Goal: Communication & Community: Answer question/provide support

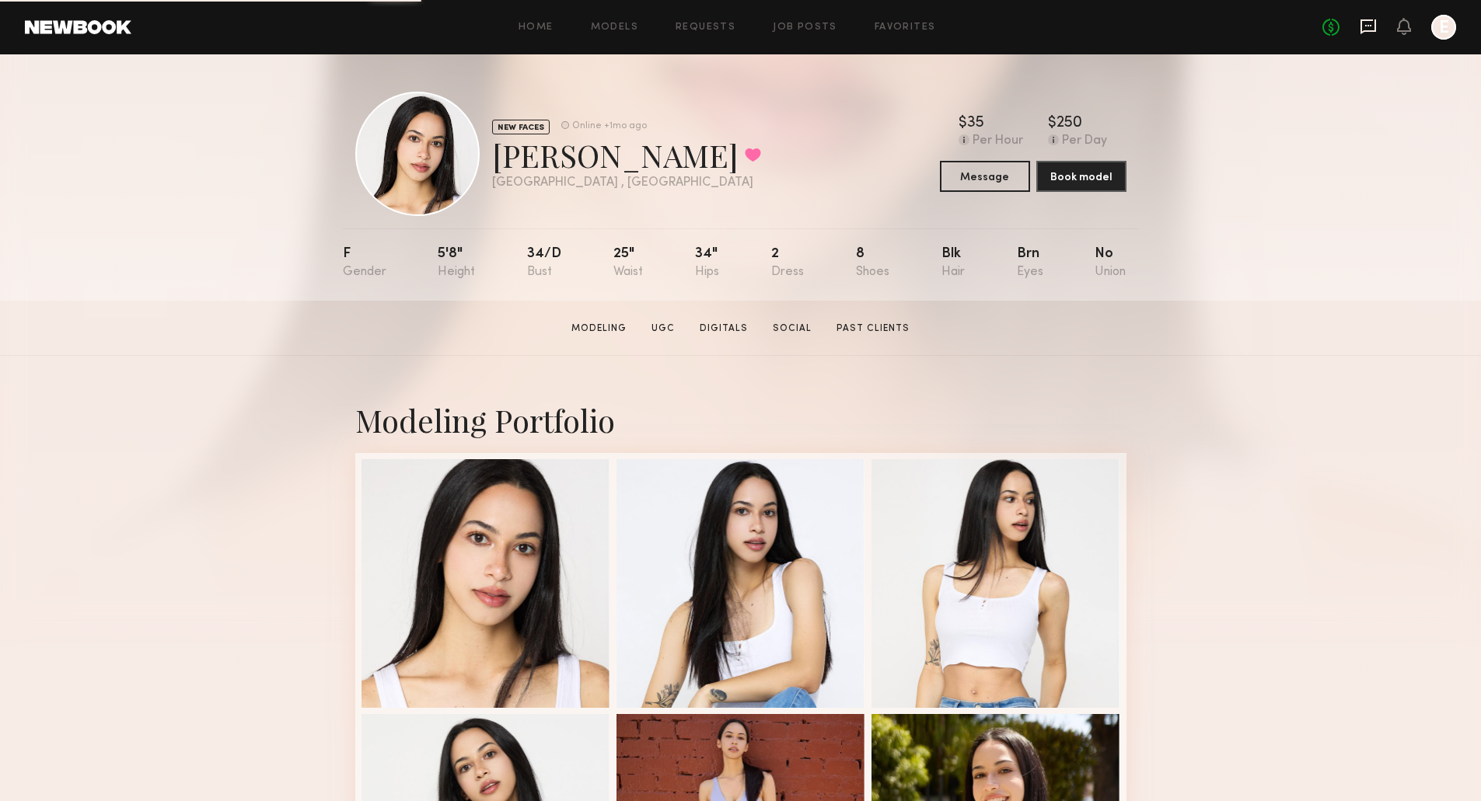
click at [1368, 20] on icon at bounding box center [1368, 26] width 16 height 15
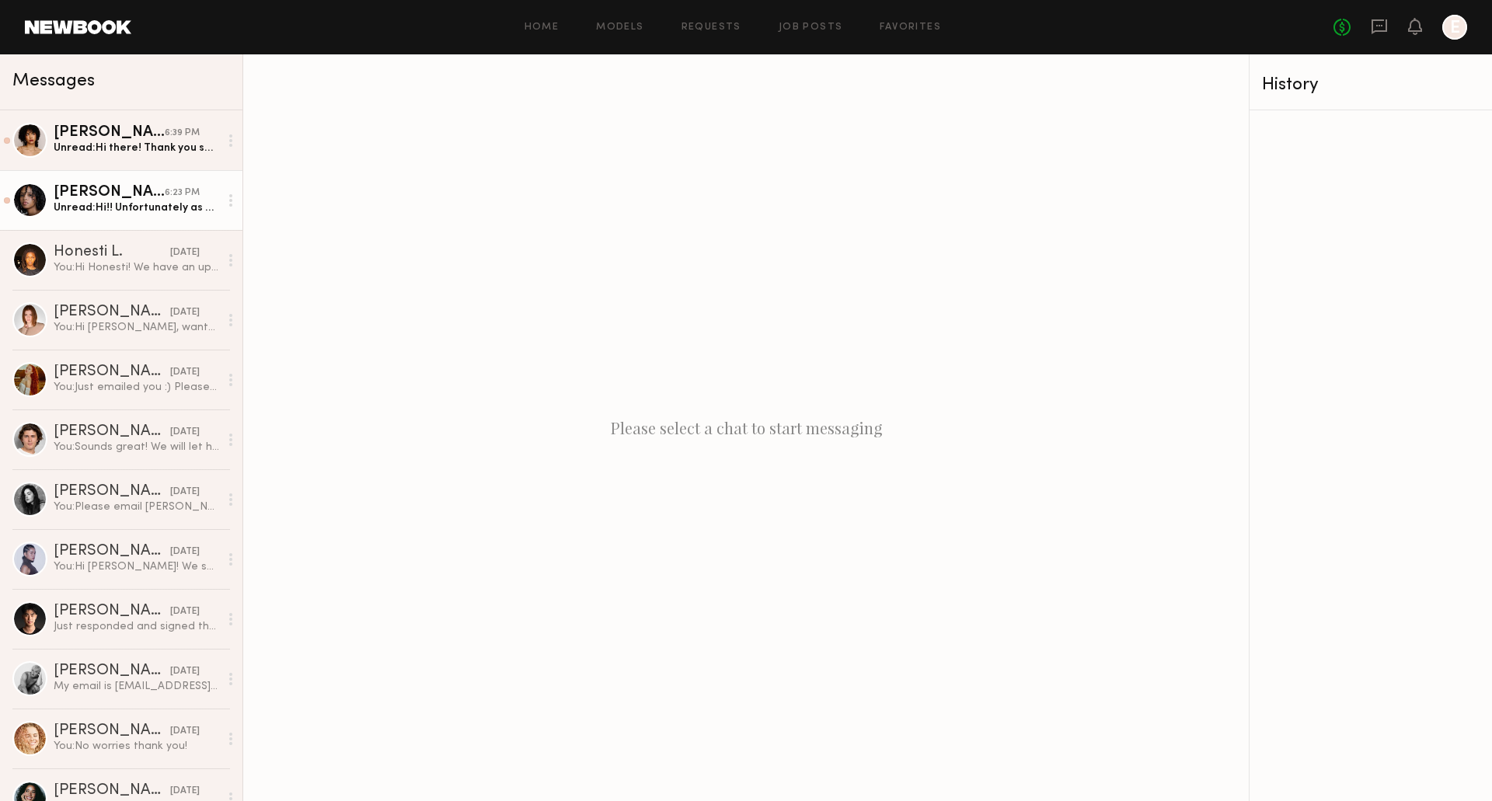
click at [103, 186] on div "[PERSON_NAME]" at bounding box center [109, 193] width 111 height 16
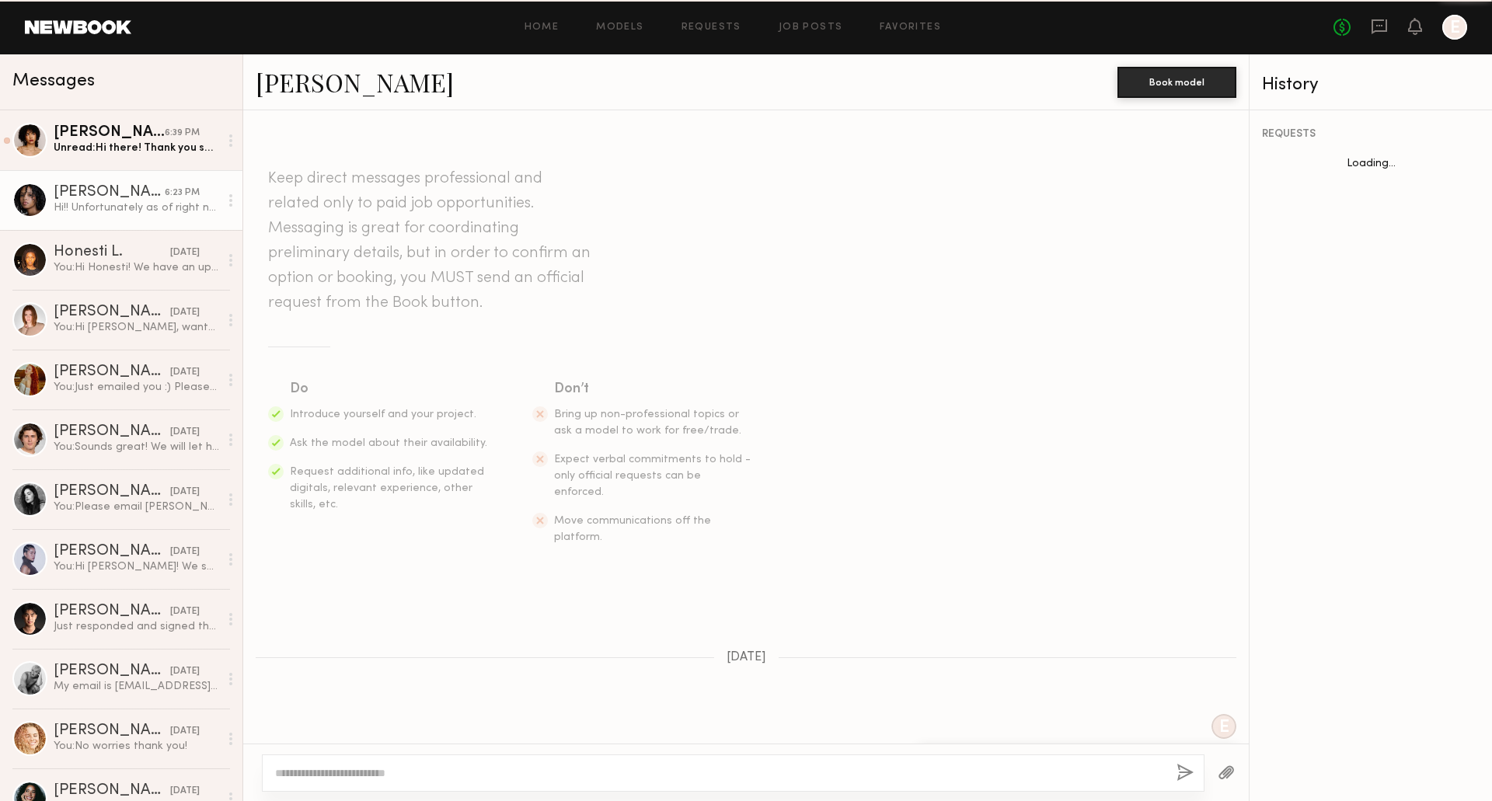
scroll to position [149, 0]
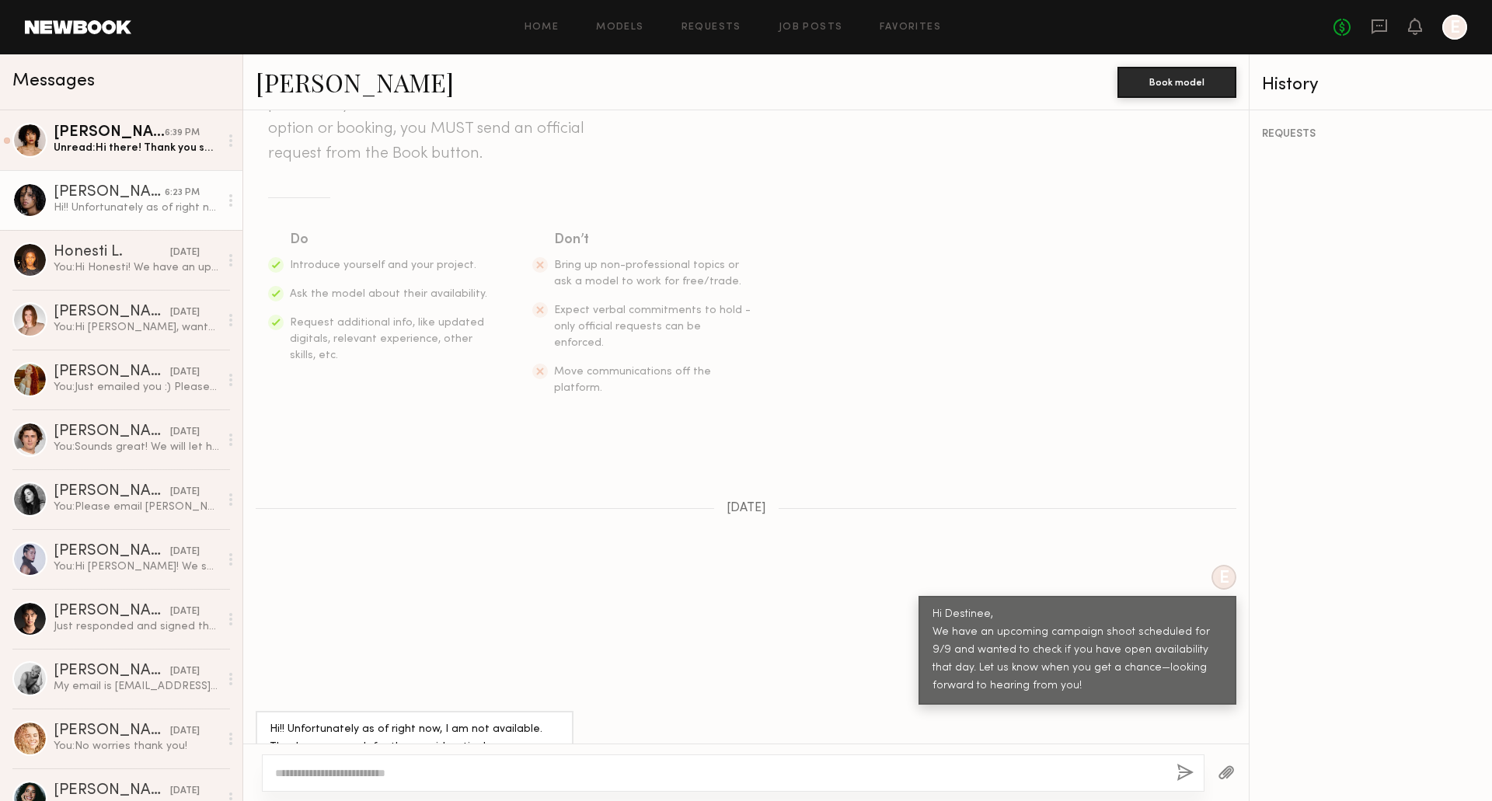
click at [452, 768] on textarea at bounding box center [719, 774] width 889 height 16
type textarea "*"
type textarea "**********"
click at [1182, 777] on button "button" at bounding box center [1185, 773] width 17 height 19
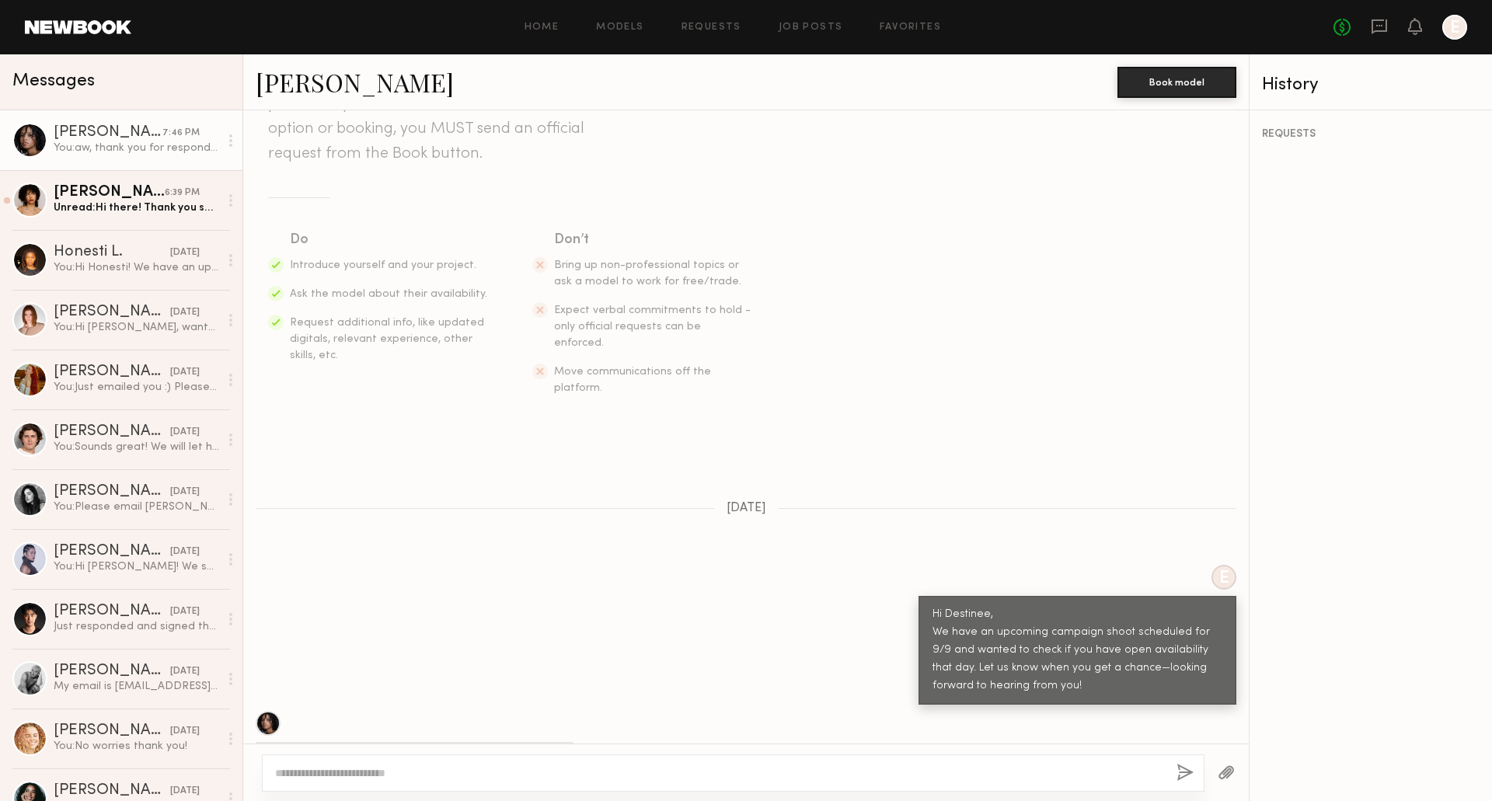
scroll to position [346, 0]
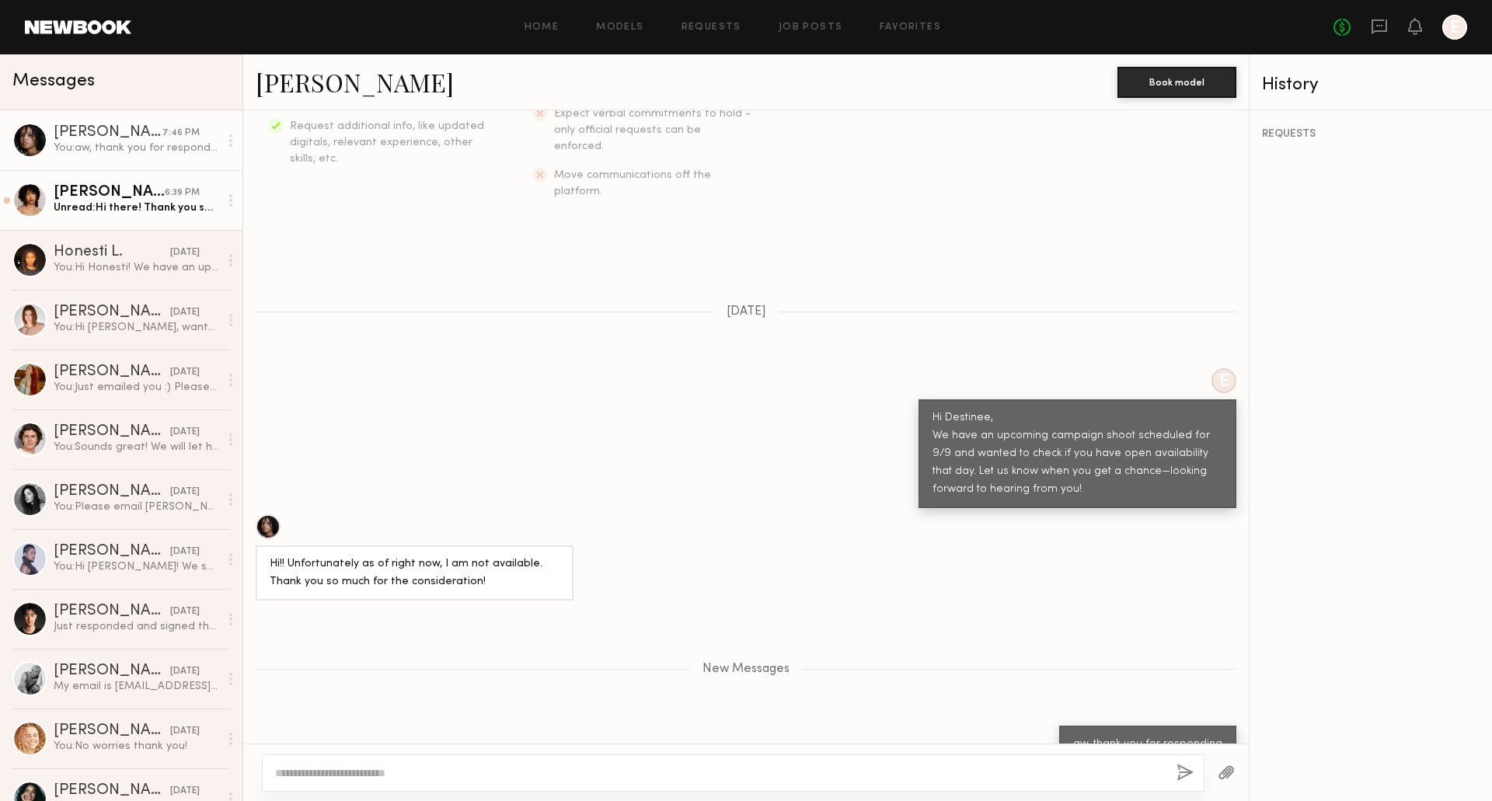
click at [65, 197] on div "[PERSON_NAME]" at bounding box center [109, 193] width 111 height 16
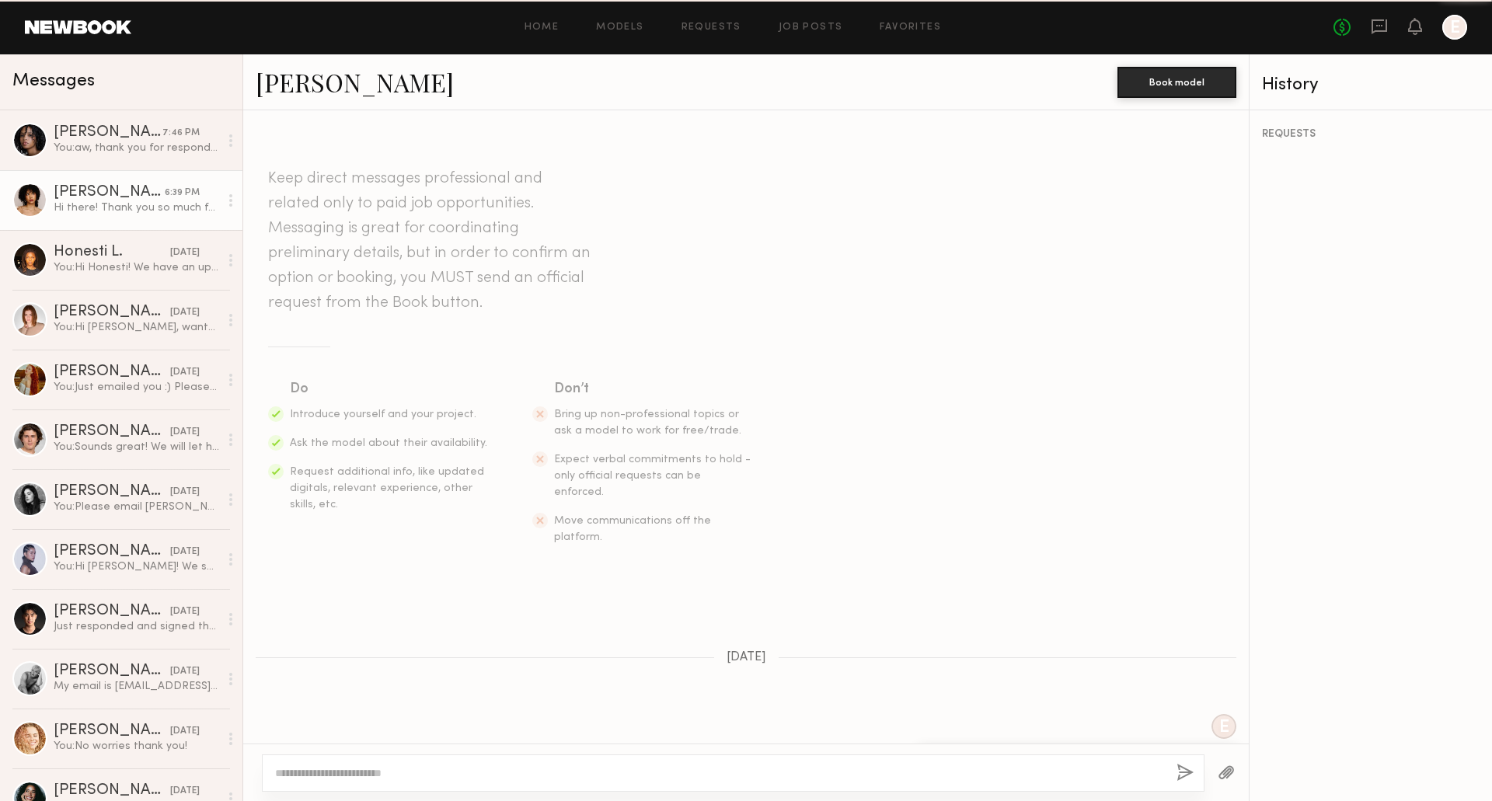
scroll to position [150, 0]
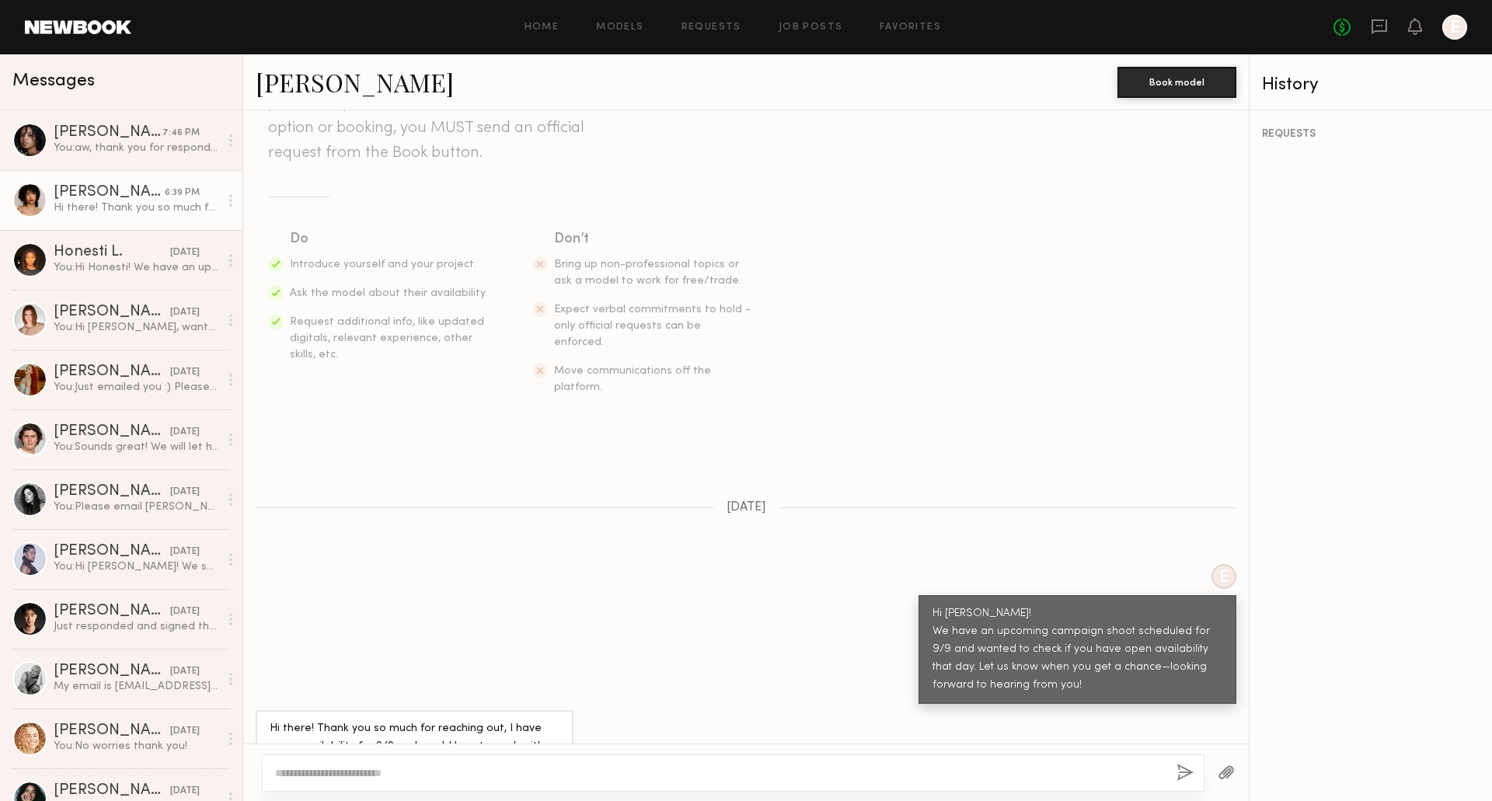
click at [338, 89] on link "[PERSON_NAME]" at bounding box center [355, 81] width 198 height 33
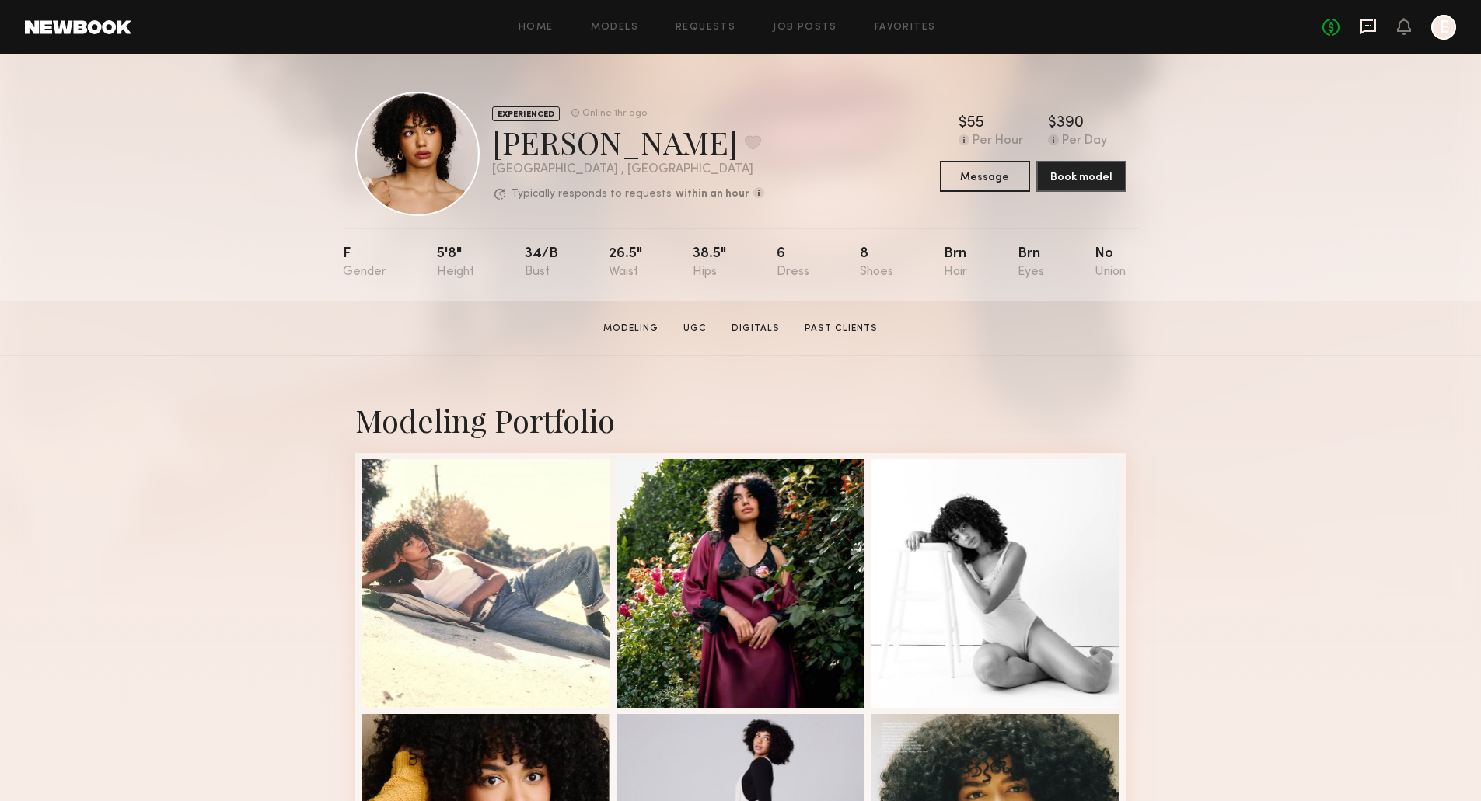
click at [1373, 19] on icon at bounding box center [1368, 26] width 16 height 15
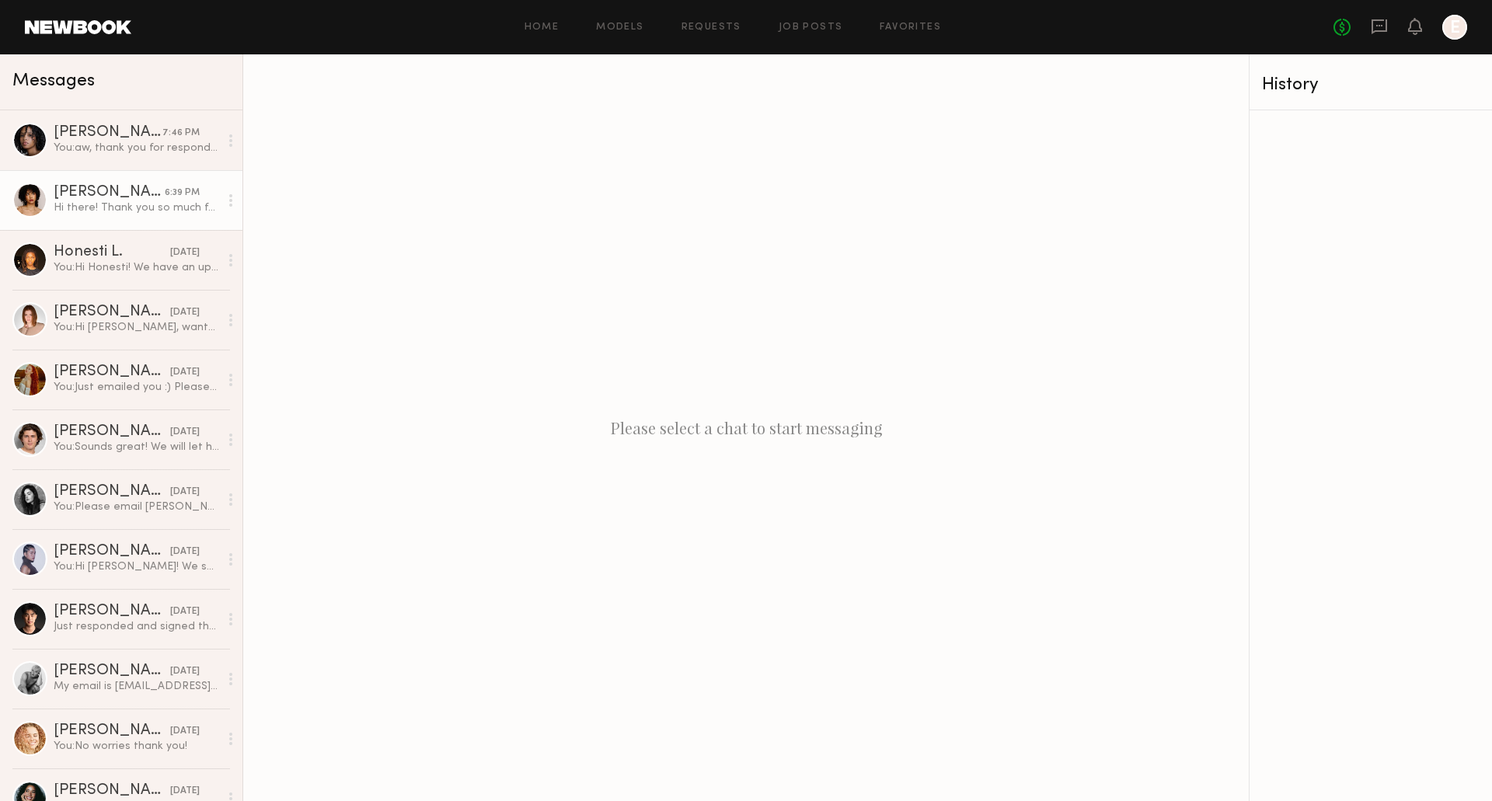
click at [101, 218] on link "Delaney H. 6:39 PM Hi there! Thank you so much for reaching out, I have open av…" at bounding box center [121, 200] width 242 height 60
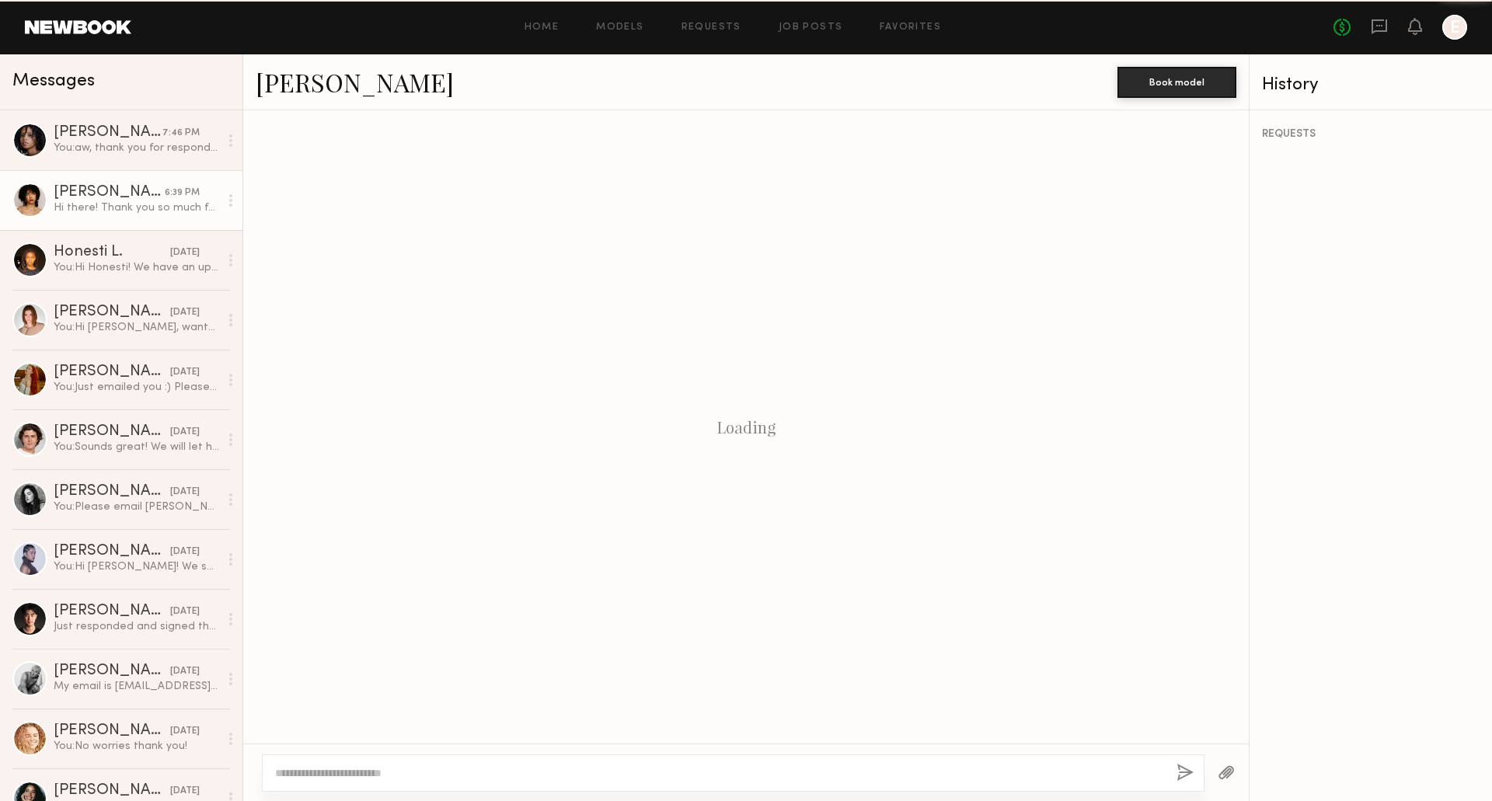
scroll to position [149, 0]
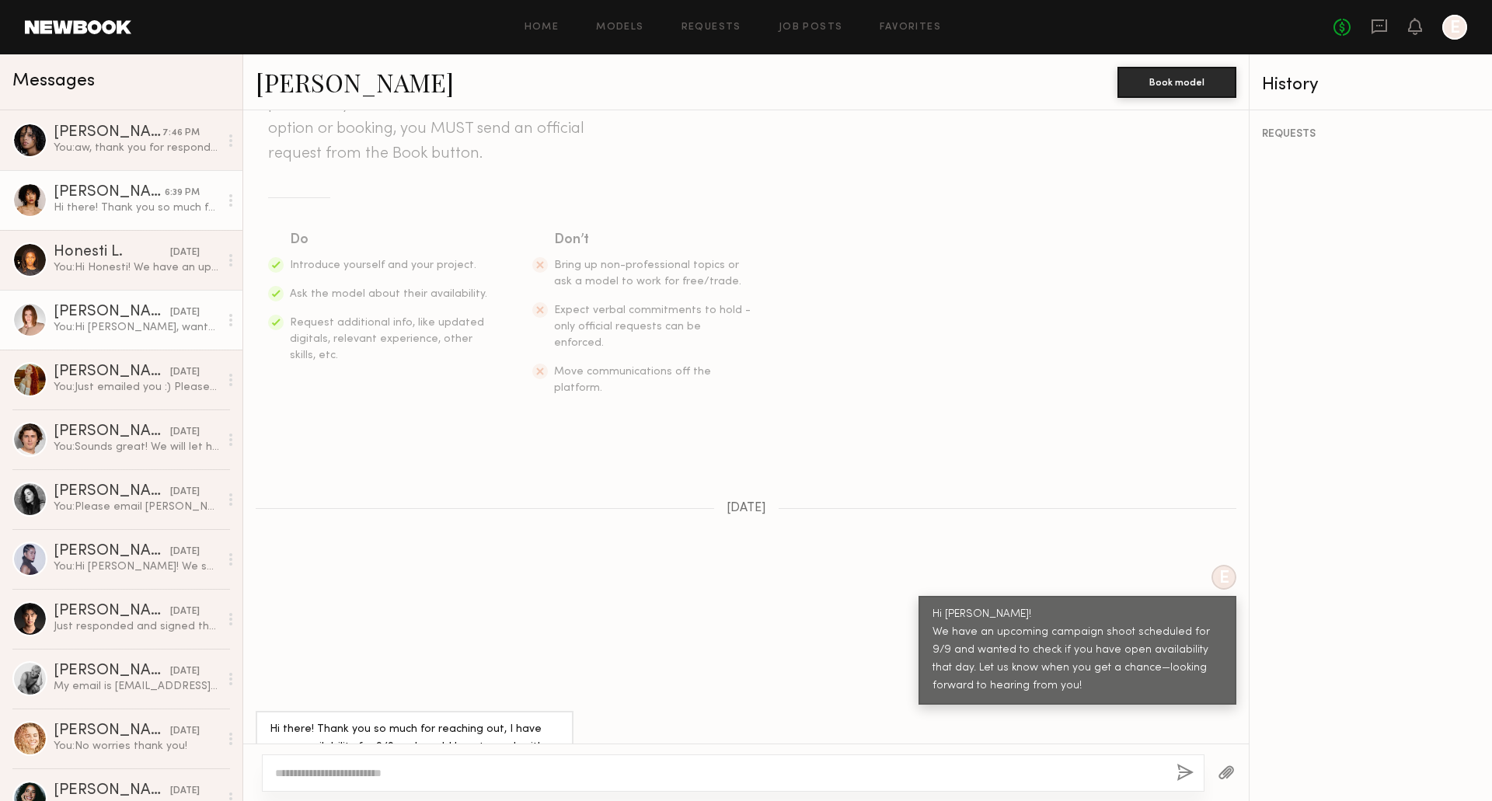
click at [136, 333] on div "You: Hi Camryn, wanted to follow up to see if you've been able to check your em…" at bounding box center [137, 327] width 166 height 15
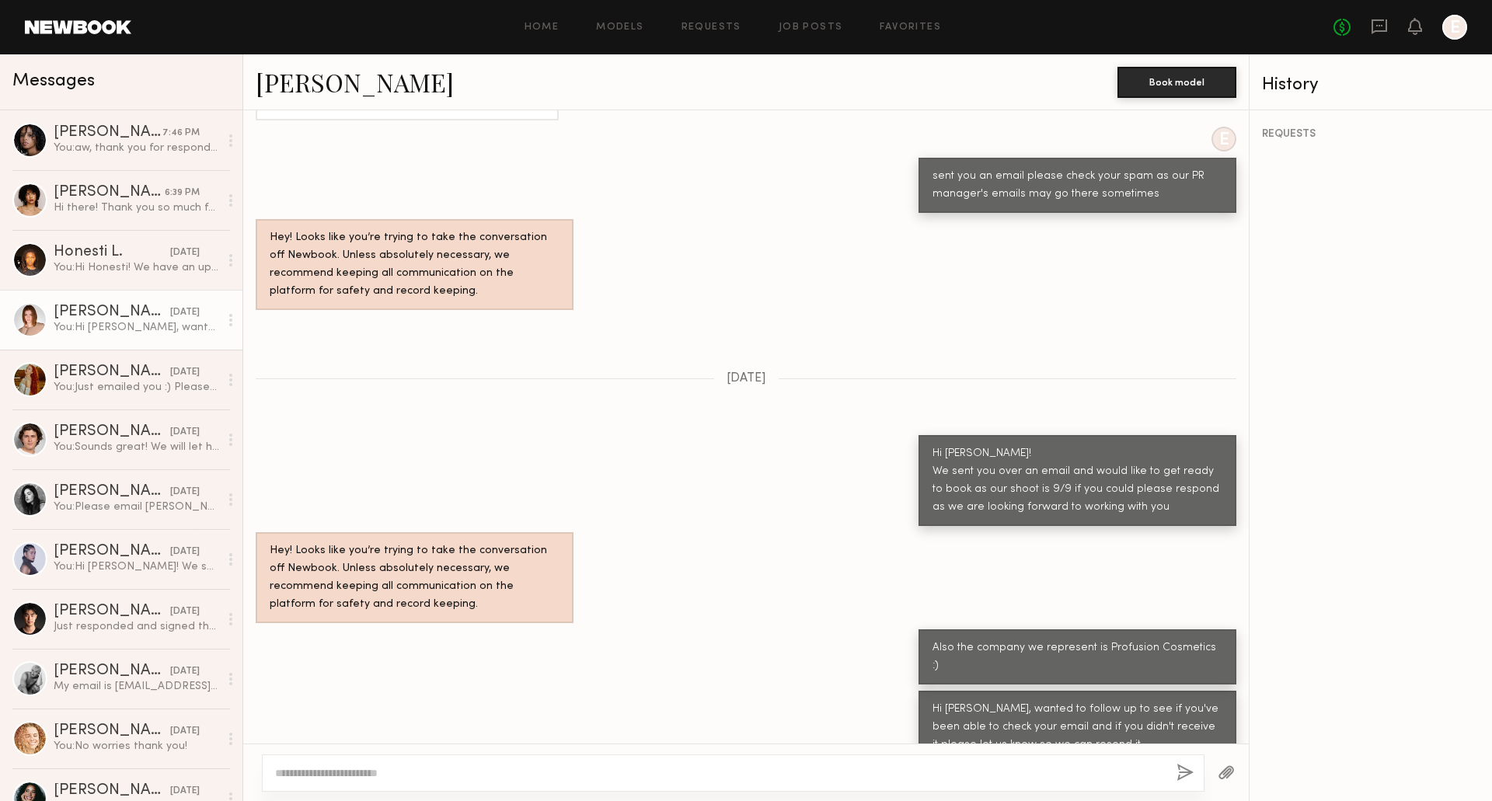
scroll to position [1261, 0]
click at [120, 379] on div "[PERSON_NAME]" at bounding box center [112, 373] width 117 height 16
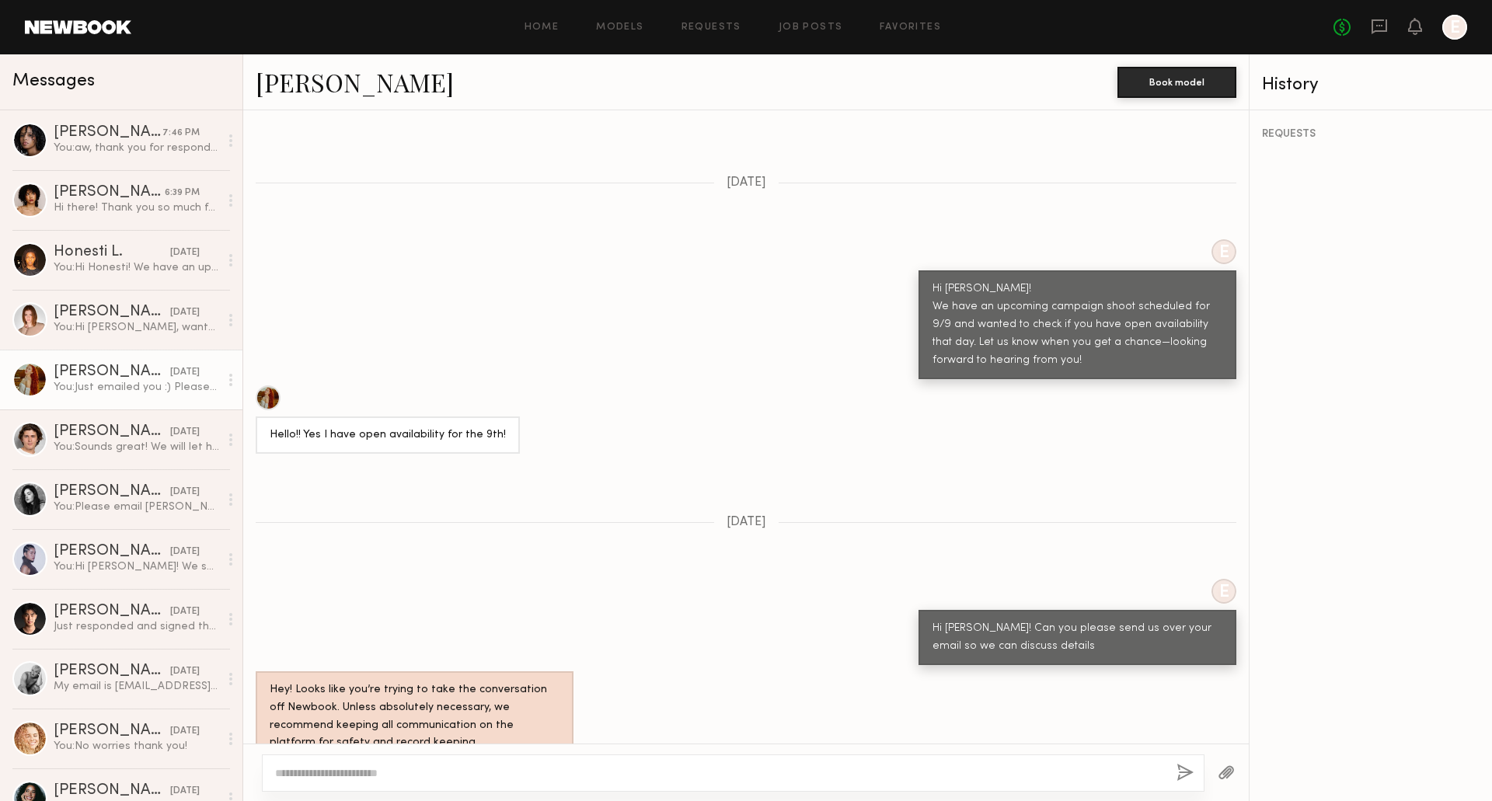
scroll to position [591, 0]
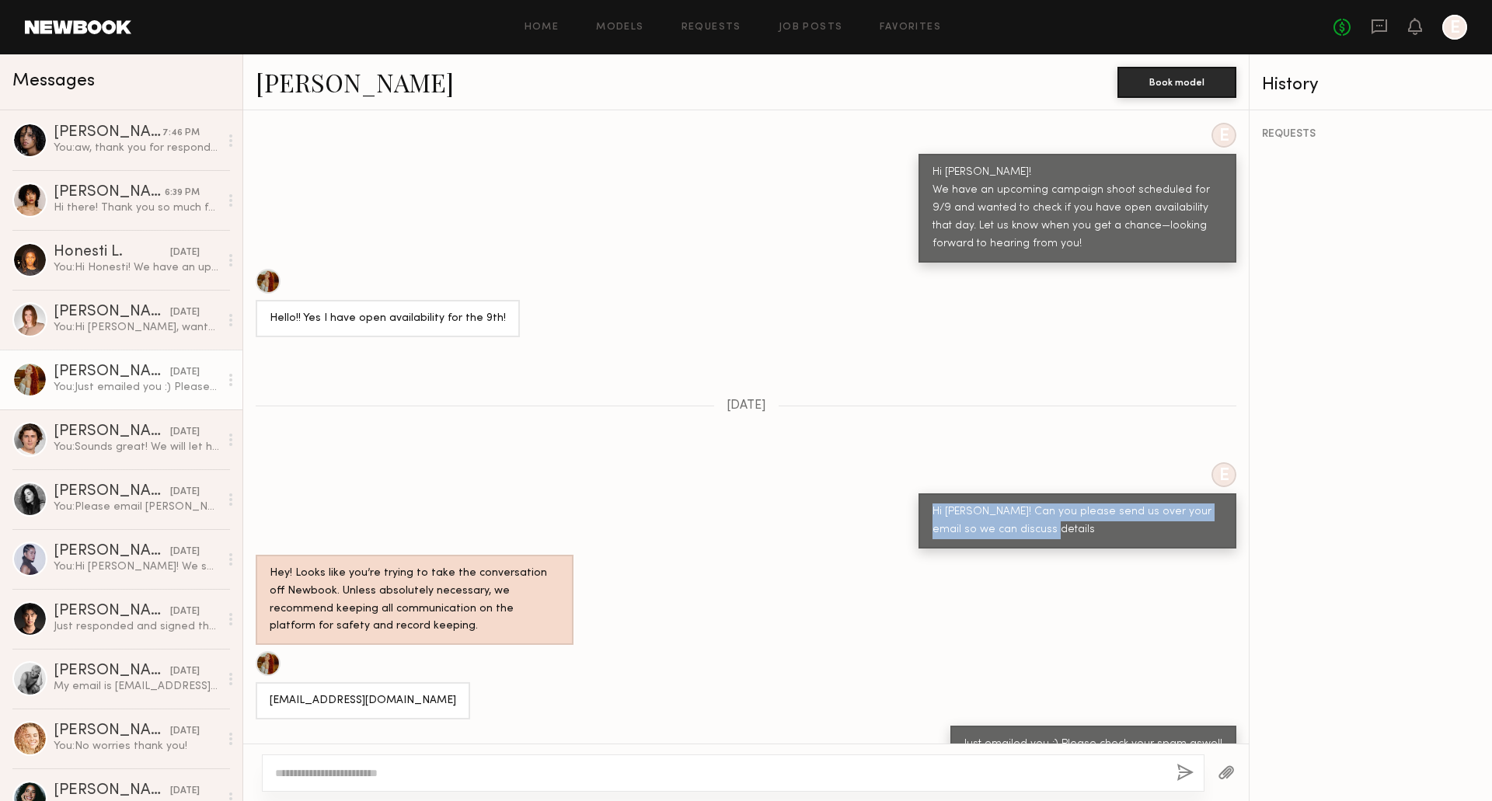
drag, startPoint x: 916, startPoint y: 484, endPoint x: 1042, endPoint y: 504, distance: 127.5
click at [1042, 504] on div "Hi Maggie! Can you please send us over your email so we can discuss details" at bounding box center [1078, 521] width 318 height 55
copy div "Hi Maggie! Can you please send us over your email so we can discuss details"
click at [1382, 18] on icon at bounding box center [1379, 26] width 17 height 17
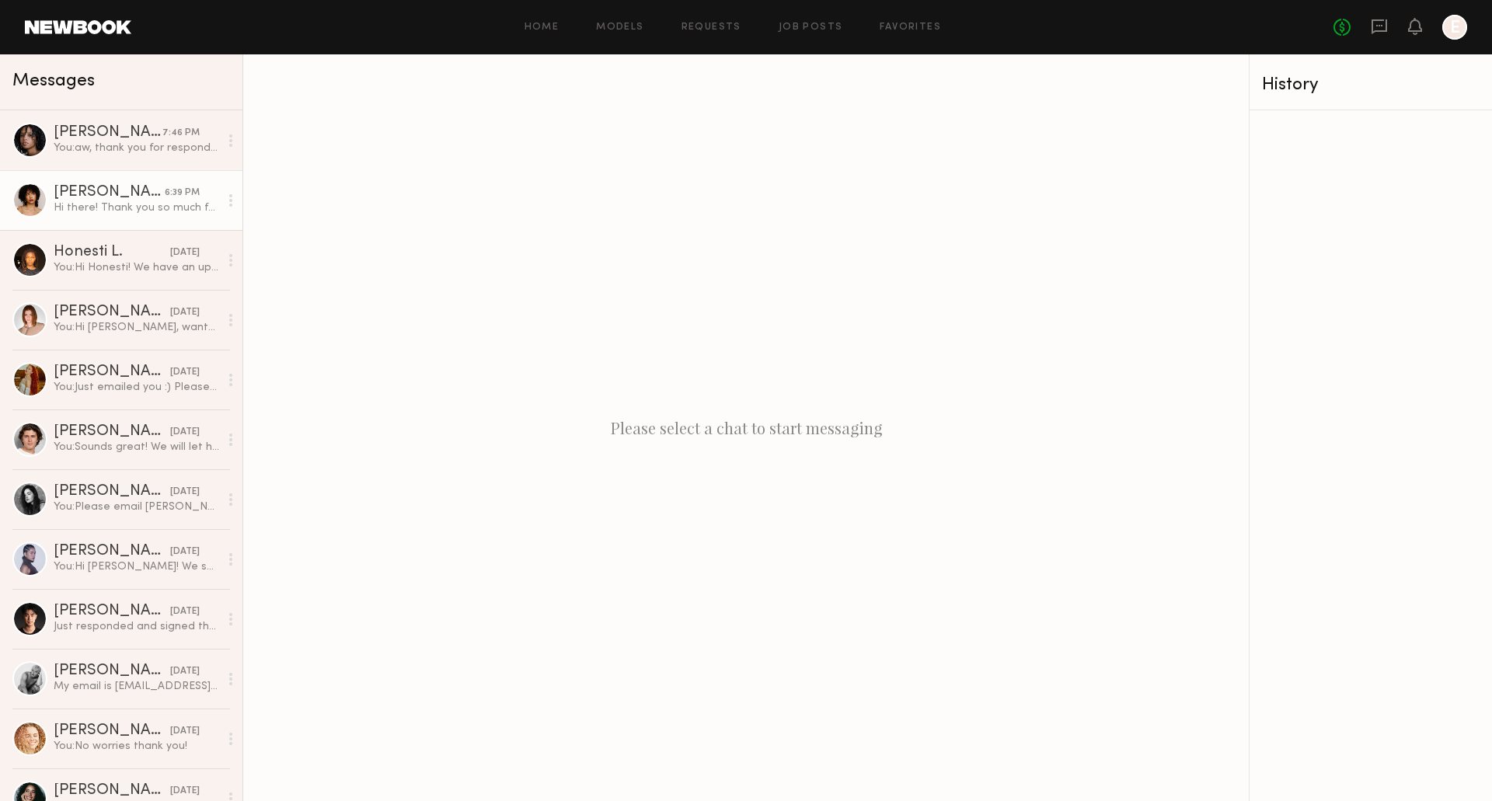
click at [107, 204] on div "Hi there! Thank you so much for reaching out, I have open availability for 9/9 …" at bounding box center [137, 208] width 166 height 15
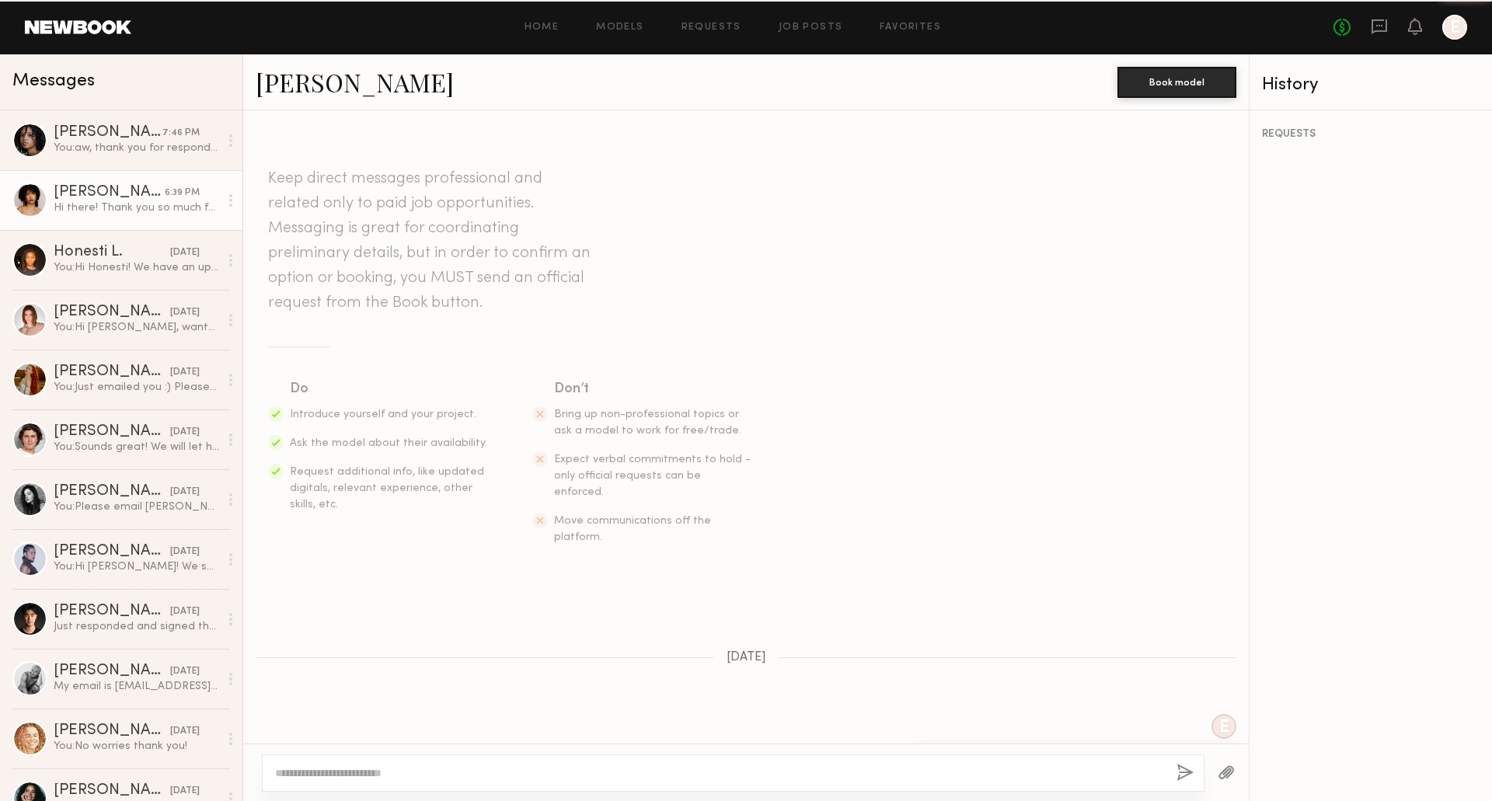
scroll to position [150, 0]
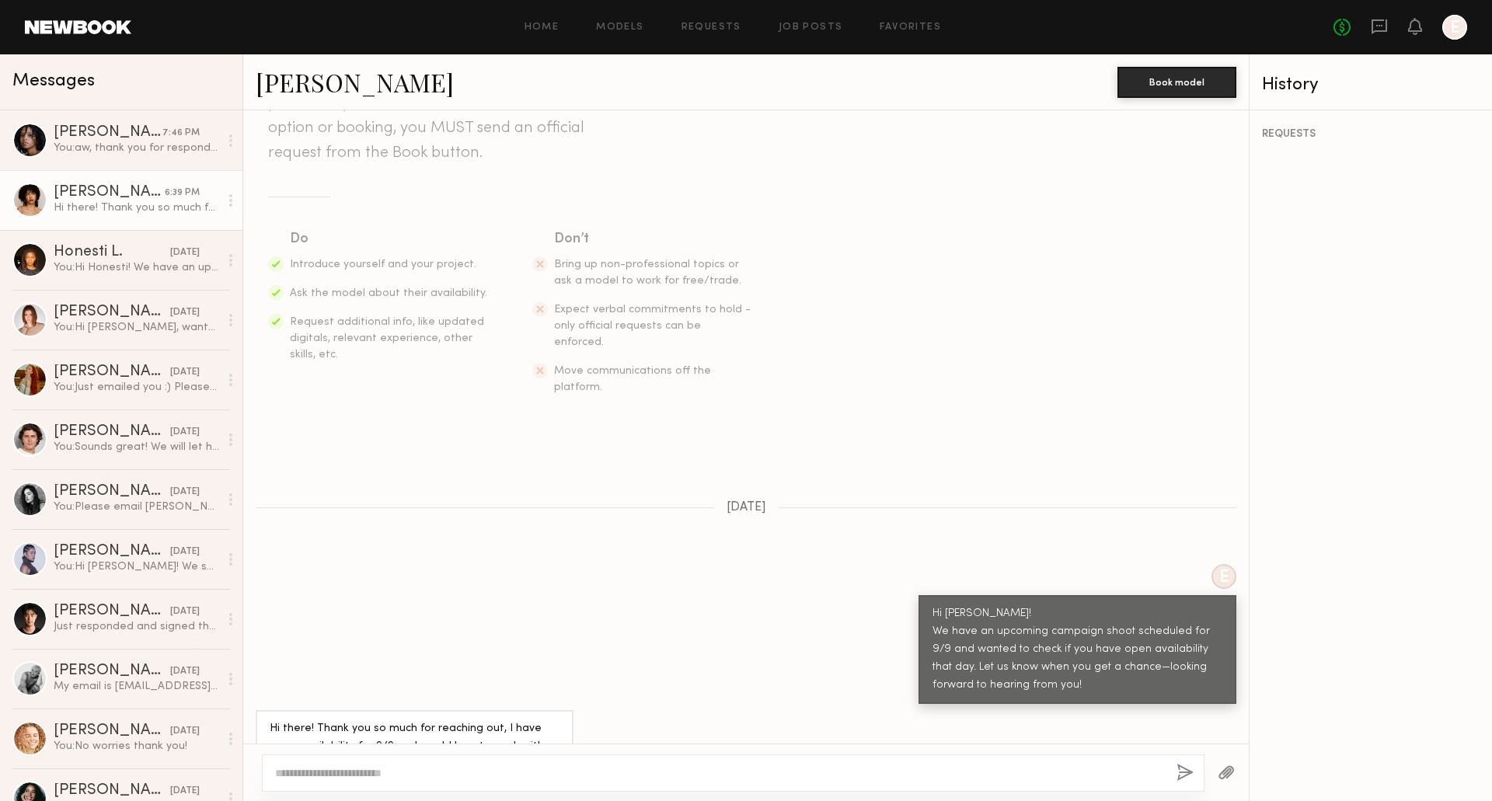
click at [476, 767] on textarea at bounding box center [719, 774] width 889 height 16
type textarea "*"
type textarea "**********"
click at [1191, 773] on button "button" at bounding box center [1185, 773] width 17 height 19
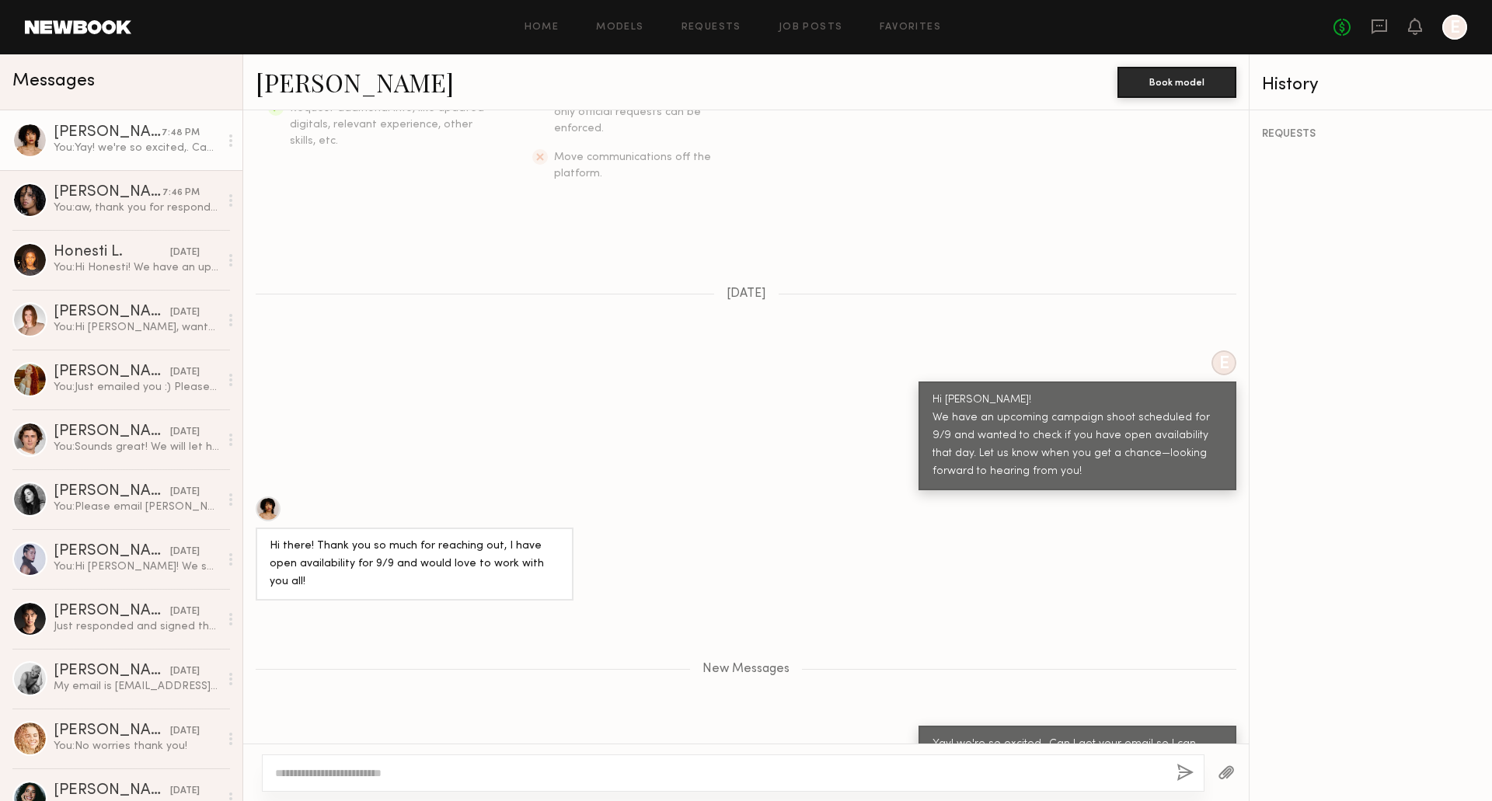
scroll to position [460, 0]
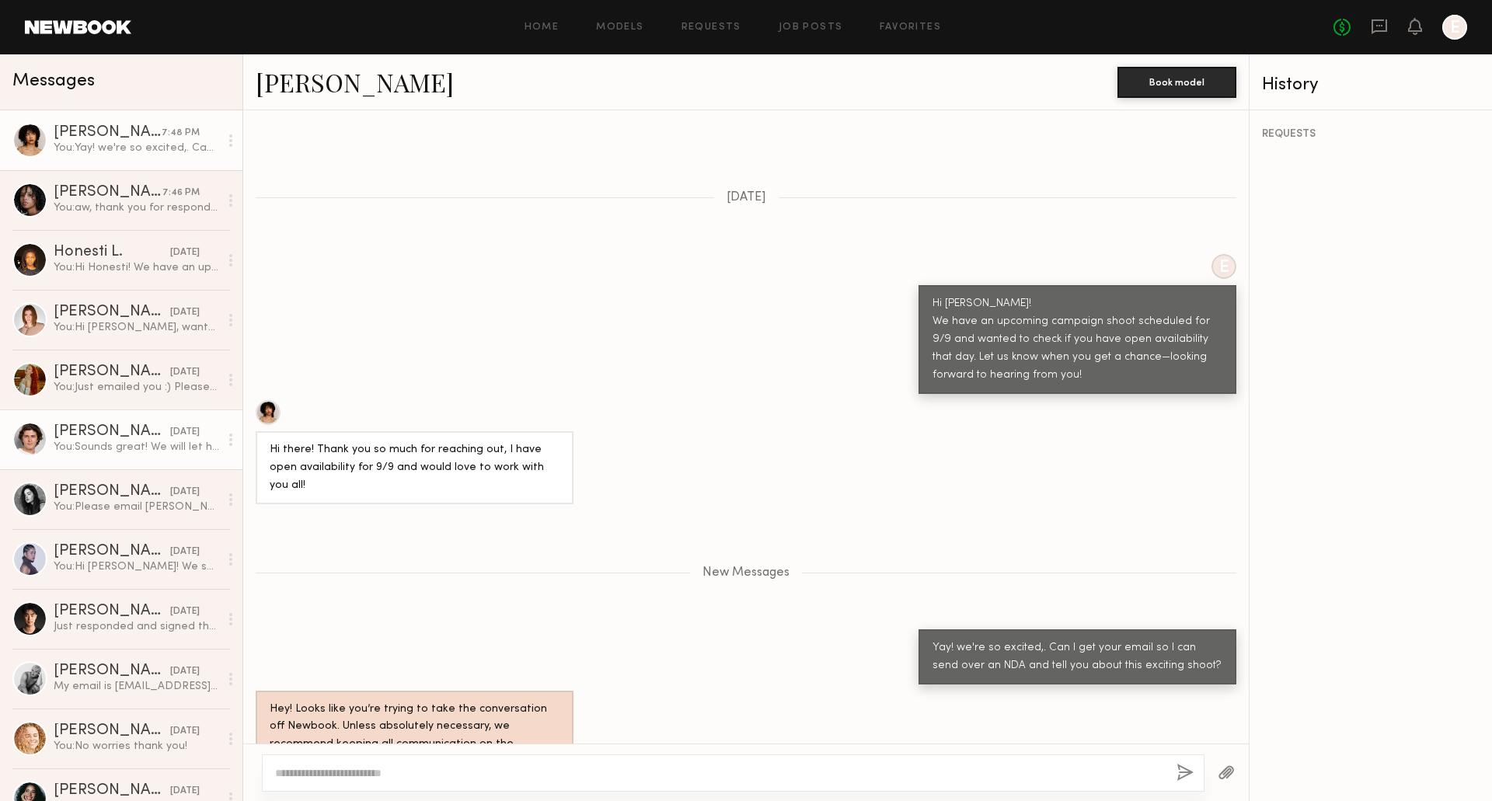
click at [103, 452] on div "You: Sounds great! We will let her know :)" at bounding box center [137, 447] width 166 height 15
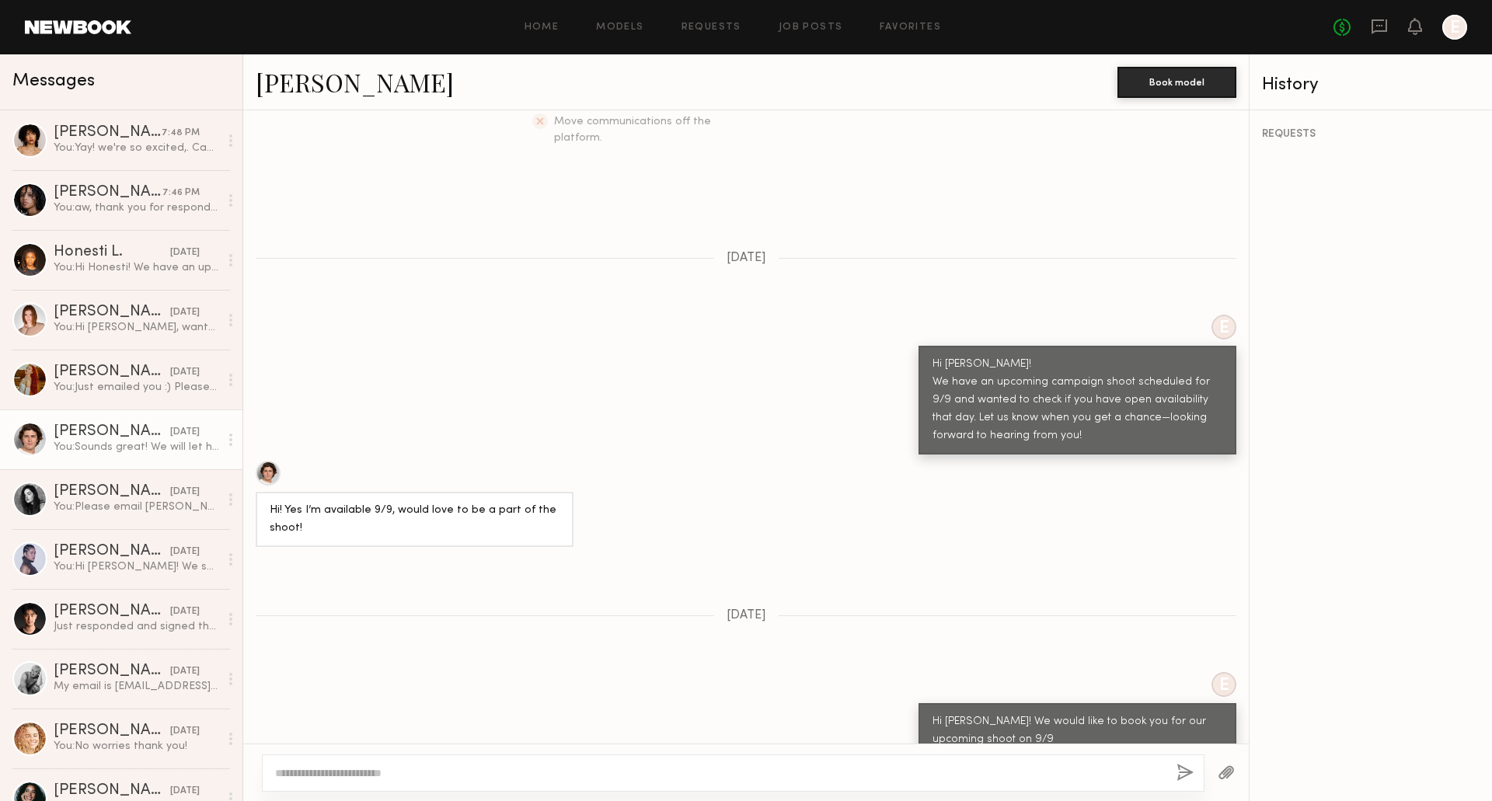
scroll to position [689, 0]
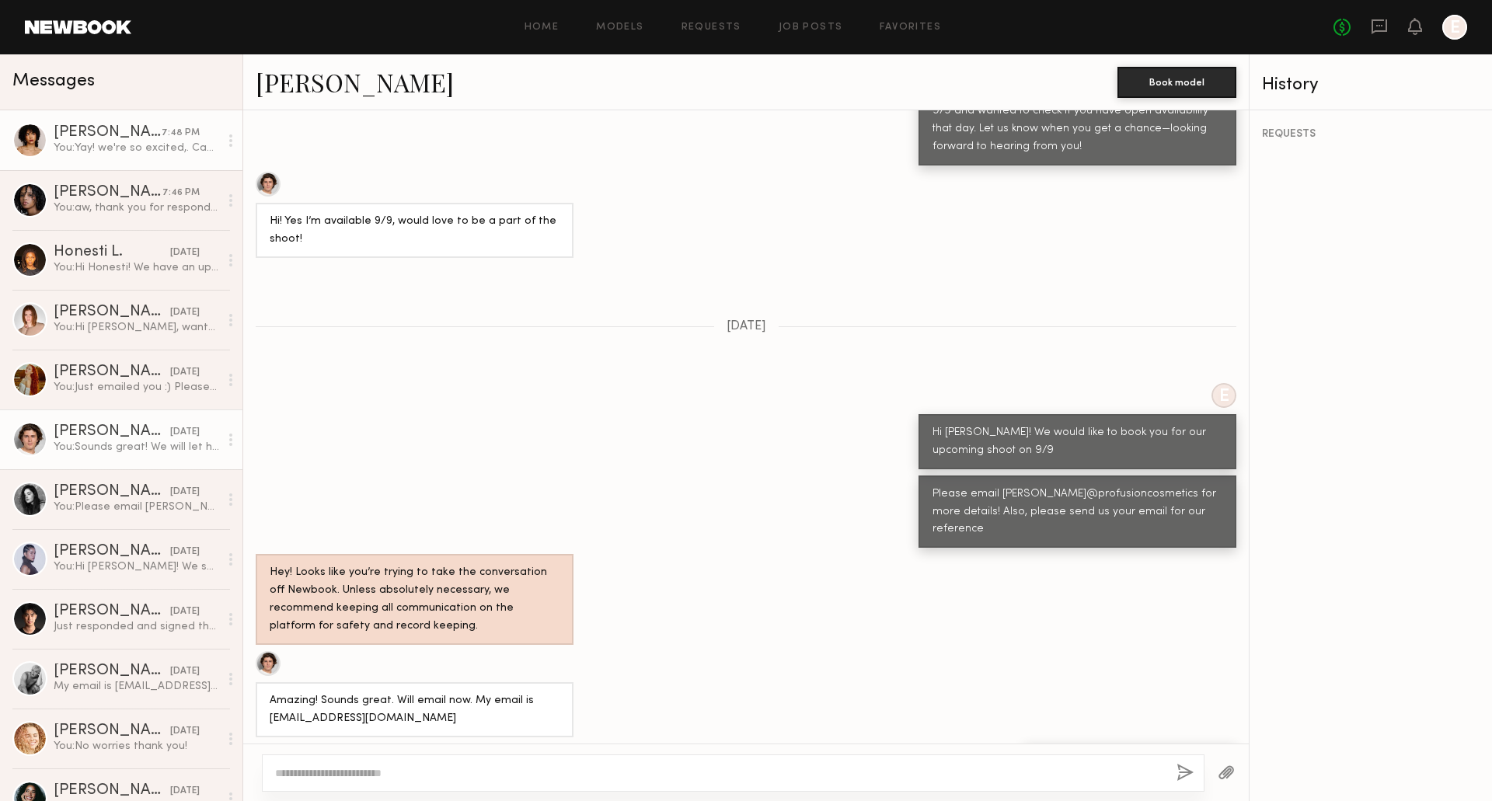
click at [106, 149] on div "You: Yay! we're so excited,. Can I get your email so I can send over an NDA and…" at bounding box center [137, 148] width 166 height 15
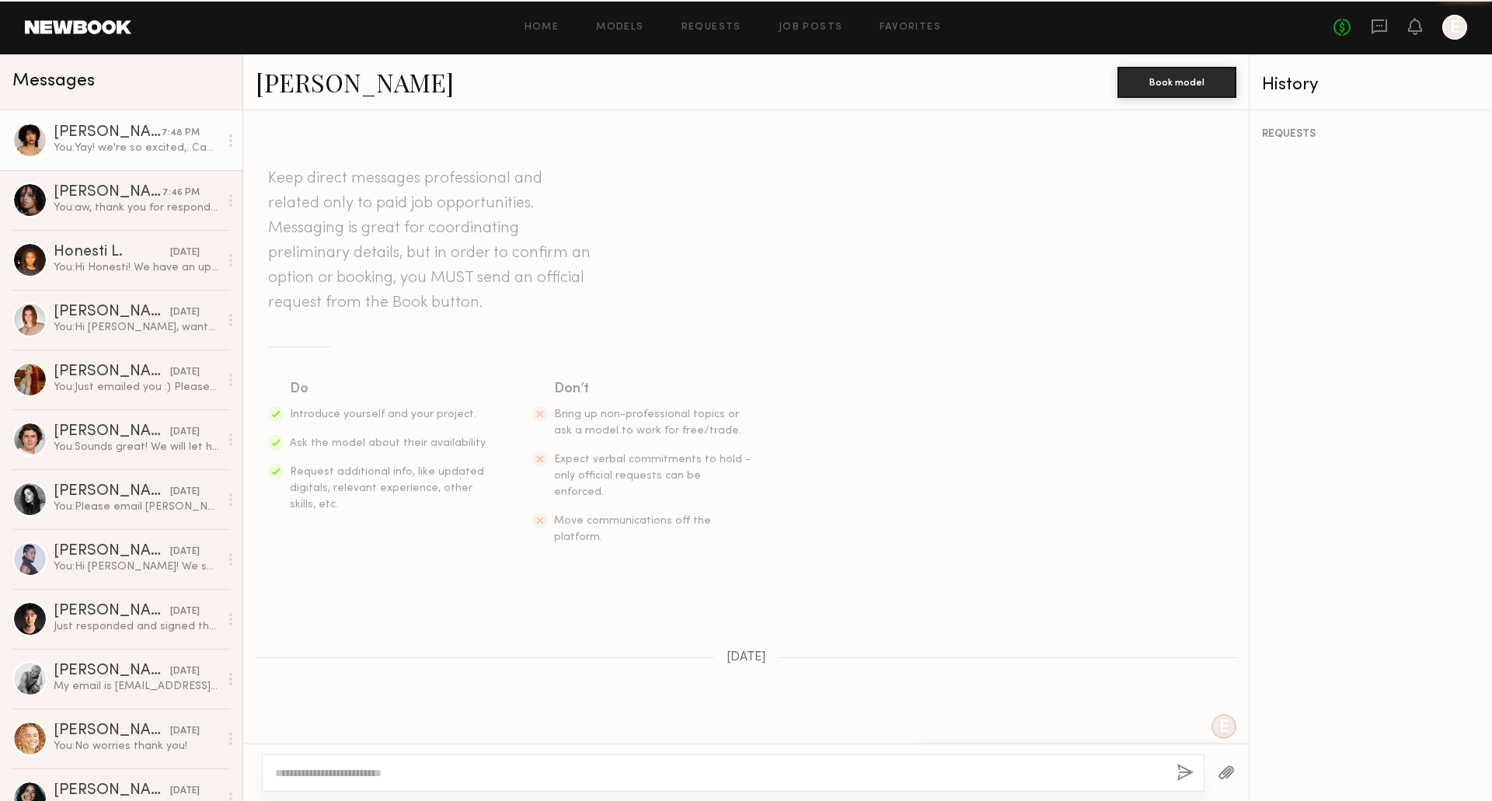
scroll to position [339, 0]
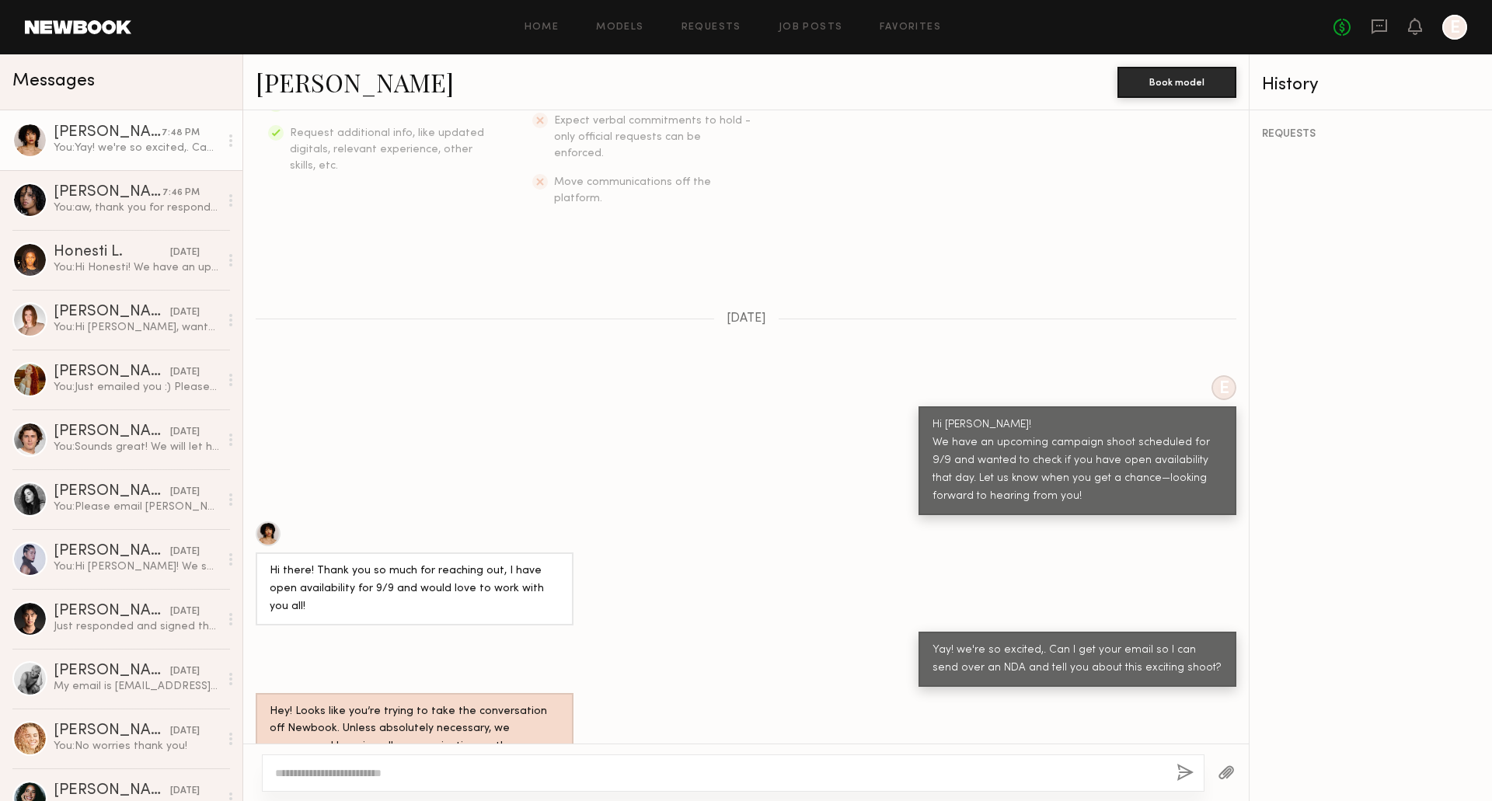
click at [783, 779] on textarea at bounding box center [719, 774] width 889 height 16
type textarea "*"
type textarea "**********"
click at [333, 78] on link "[PERSON_NAME]" at bounding box center [355, 81] width 198 height 33
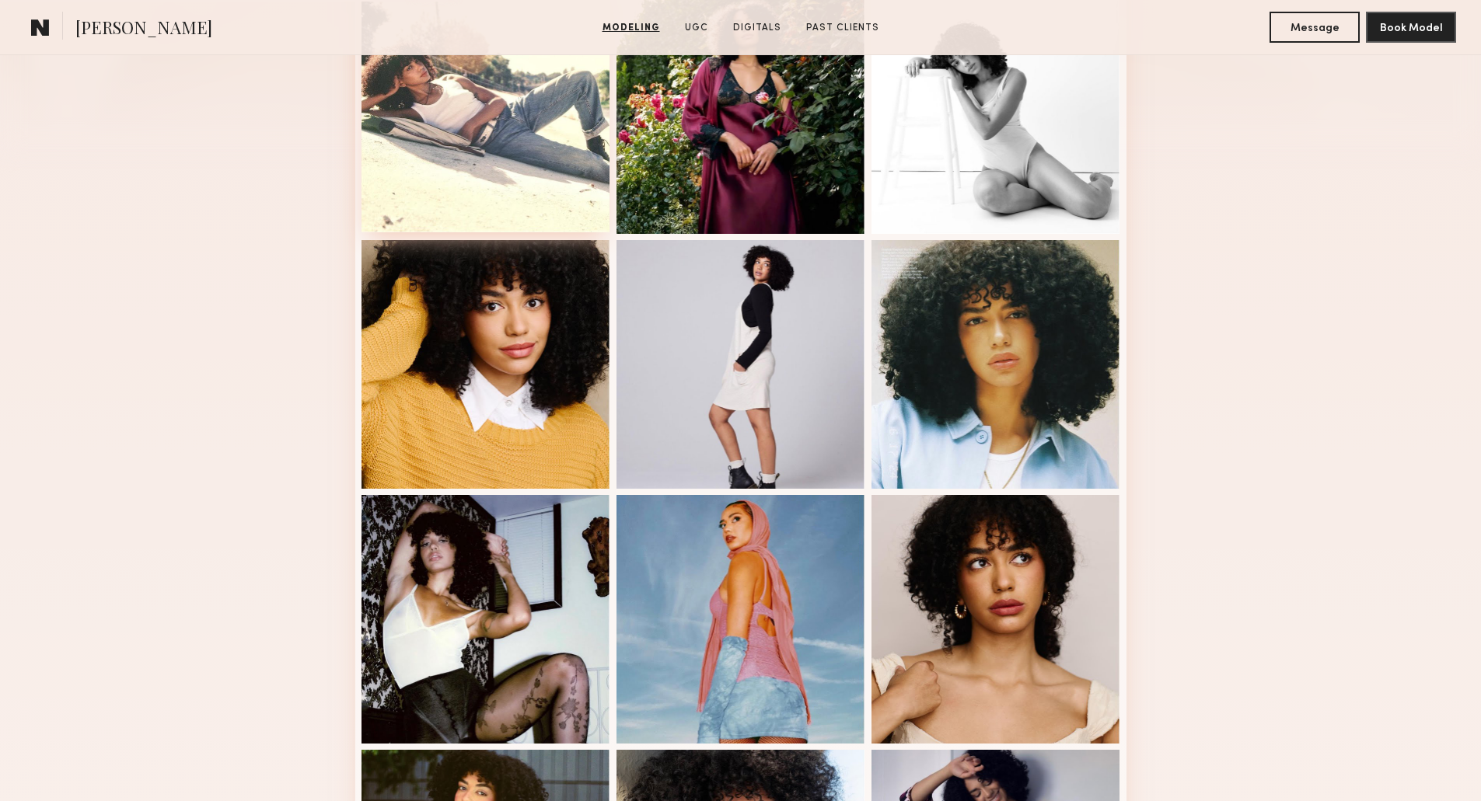
scroll to position [475, 0]
click at [0, 513] on div "Modeling Portfolio View More" at bounding box center [740, 486] width 1481 height 1210
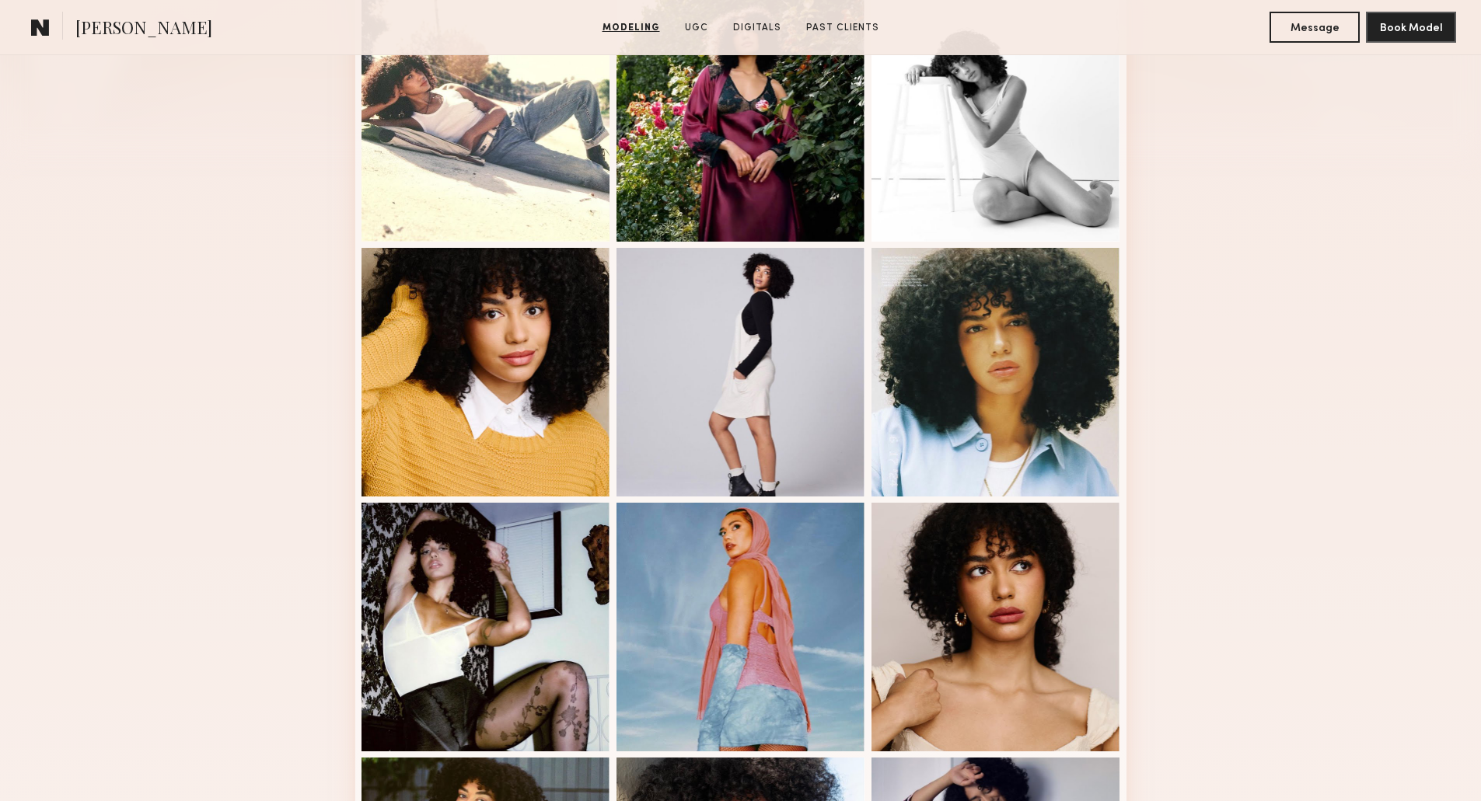
scroll to position [462, 0]
